Goal: Information Seeking & Learning: Learn about a topic

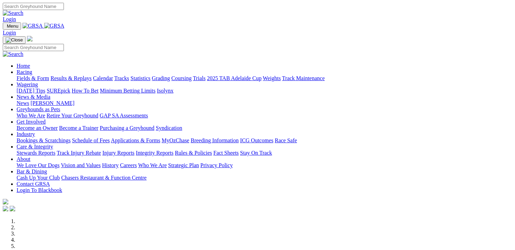
scroll to position [242, 0]
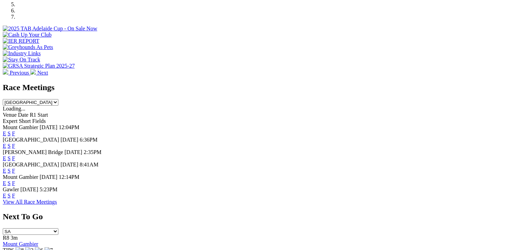
click at [15, 130] on link "F" at bounding box center [13, 133] width 3 height 6
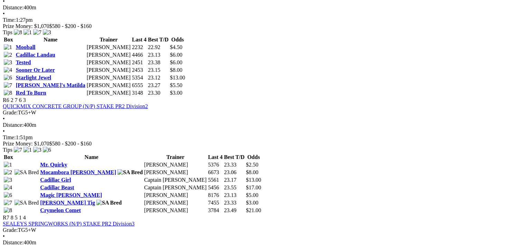
scroll to position [828, 0]
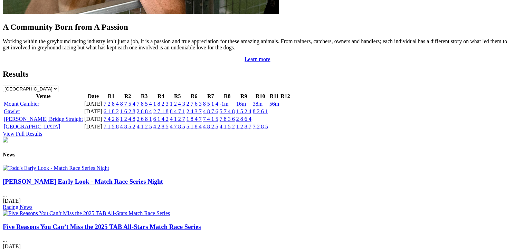
scroll to position [759, 0]
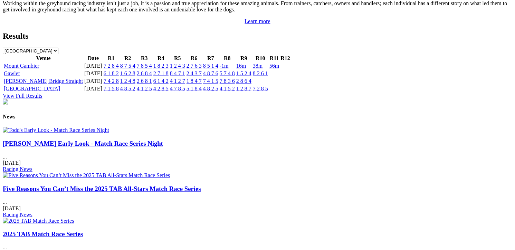
click at [170, 172] on img at bounding box center [86, 175] width 167 height 6
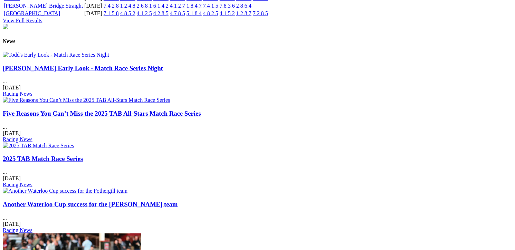
scroll to position [794, 0]
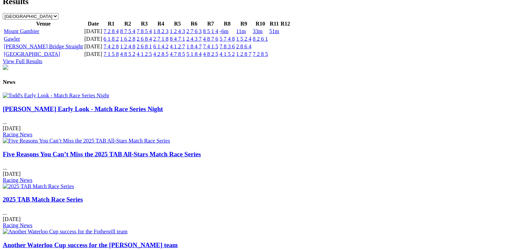
click at [79, 113] on link "[PERSON_NAME] Early Look - Match Race Series Night" at bounding box center [83, 108] width 160 height 7
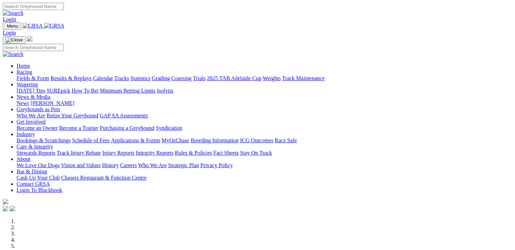
scroll to position [242, 0]
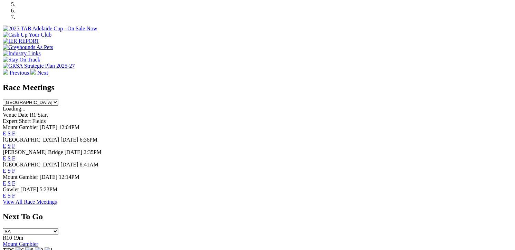
click at [15, 168] on link "F" at bounding box center [13, 171] width 3 height 6
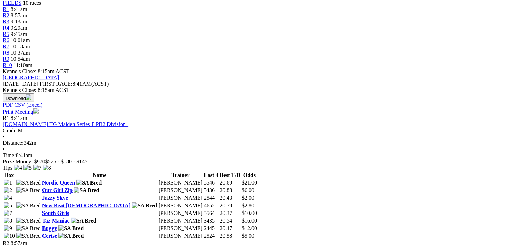
scroll to position [242, 0]
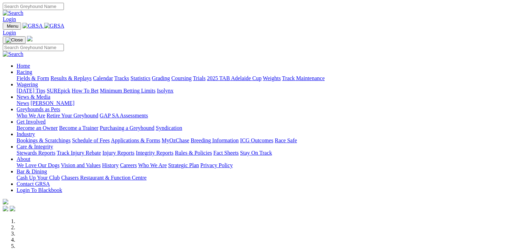
scroll to position [276, 0]
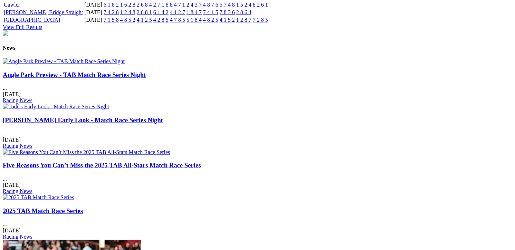
scroll to position [828, 0]
click at [78, 78] on link "Angle Park Preview - TAB Match Race Series Night" at bounding box center [74, 74] width 143 height 7
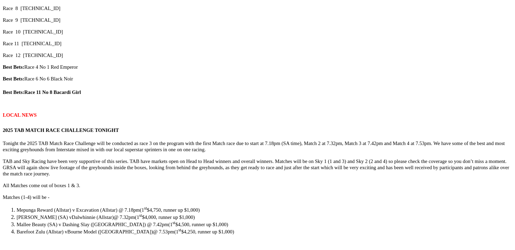
scroll to position [794, 0]
drag, startPoint x: 53, startPoint y: 127, endPoint x: 57, endPoint y: 119, distance: 8.7
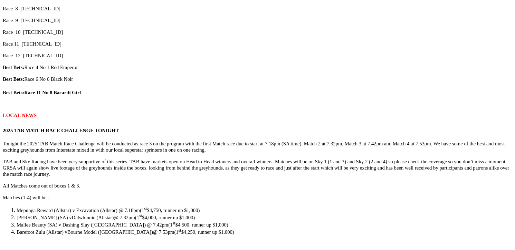
drag, startPoint x: 334, startPoint y: 167, endPoint x: 335, endPoint y: 160, distance: 7.3
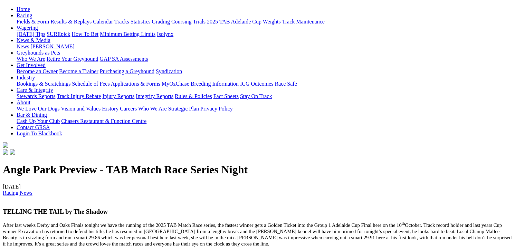
scroll to position [138, 0]
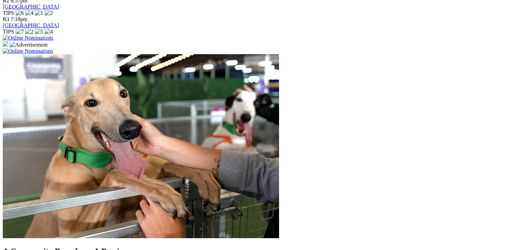
scroll to position [518, 0]
